Goal: Go to known website: Access a specific website the user already knows

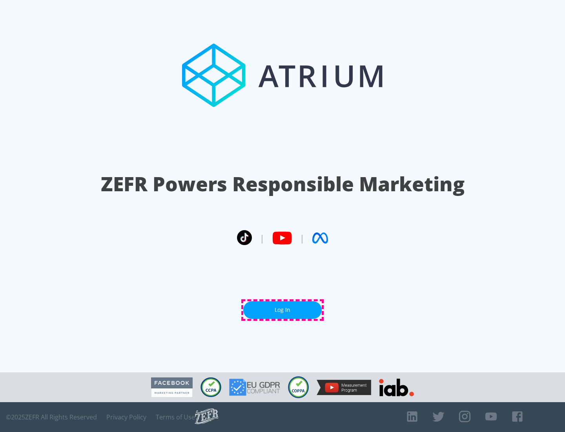
click at [283, 310] on link "Log In" at bounding box center [282, 310] width 78 height 18
